Goal: Task Accomplishment & Management: Manage account settings

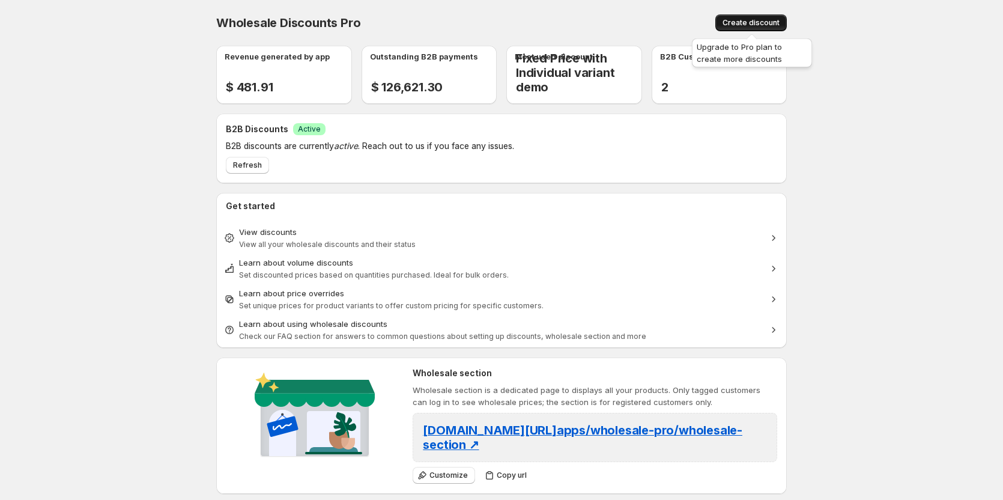
click at [749, 18] on button "Create discount" at bounding box center [751, 22] width 71 height 17
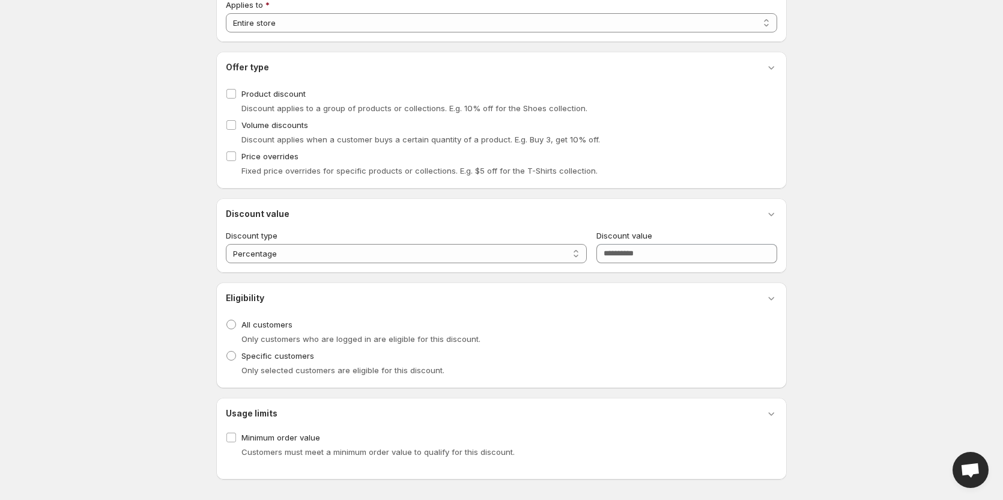
scroll to position [147, 0]
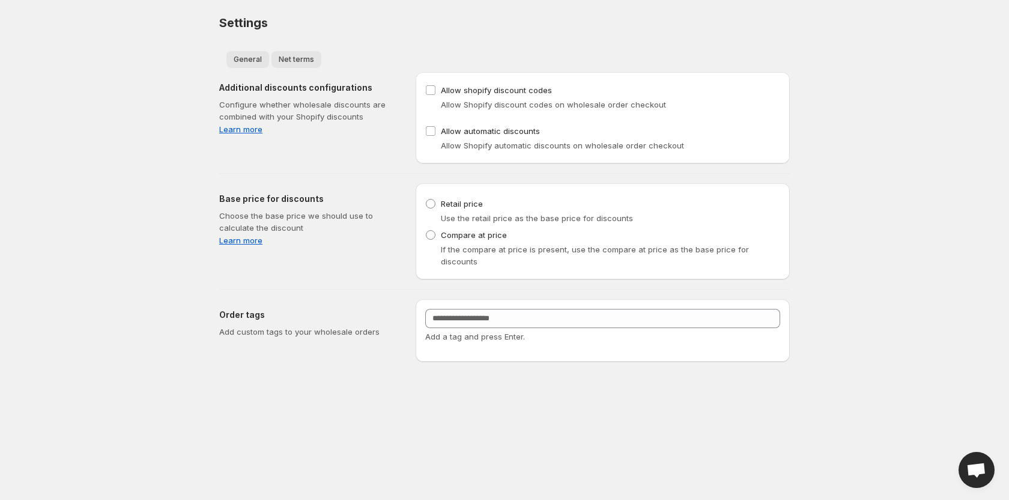
click at [293, 59] on span "Net terms" at bounding box center [296, 60] width 35 height 10
select select "***"
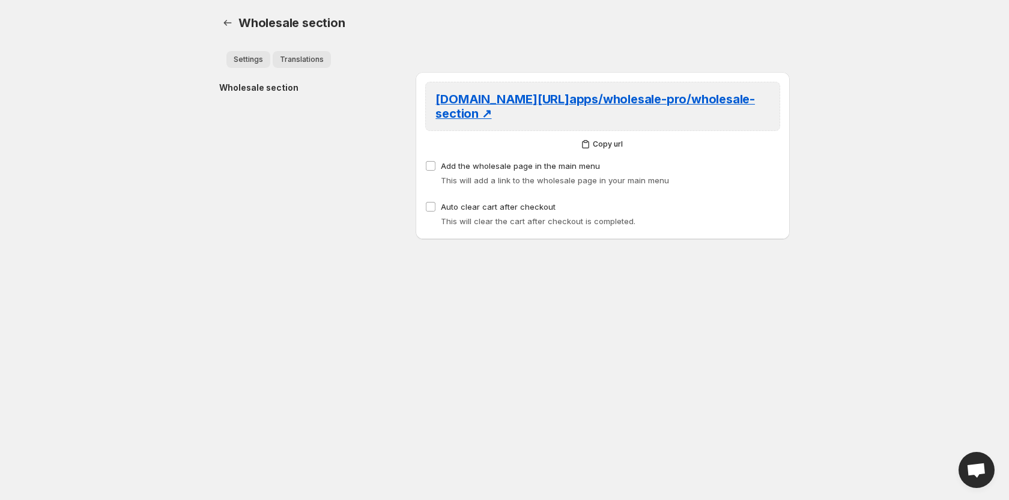
click at [309, 61] on span "Translations" at bounding box center [302, 60] width 44 height 10
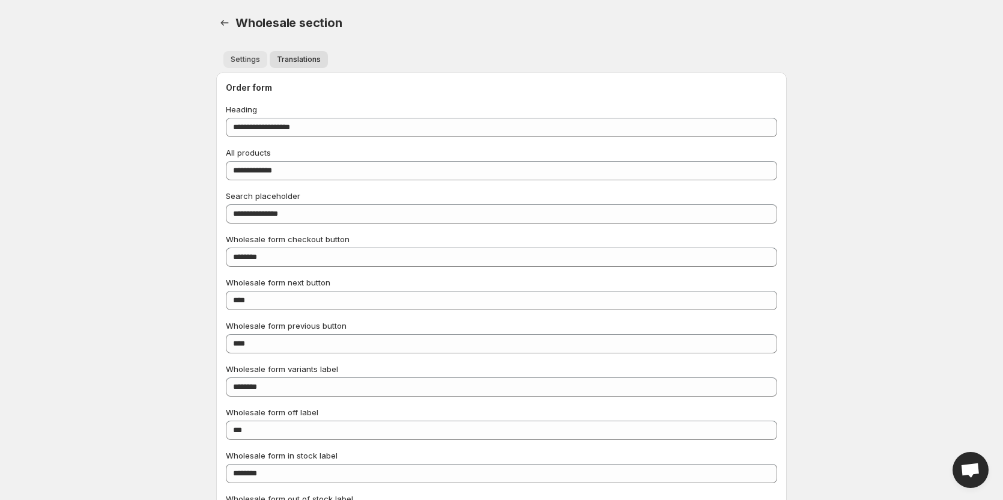
click at [234, 59] on span "Settings" at bounding box center [245, 60] width 29 height 10
